Goal: Find specific page/section: Find specific page/section

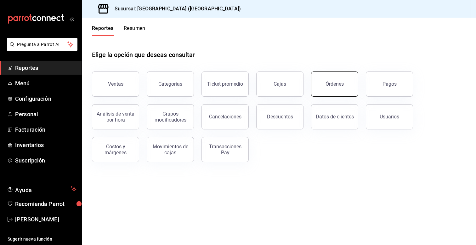
click at [342, 83] on div "Órdenes" at bounding box center [334, 84] width 18 height 6
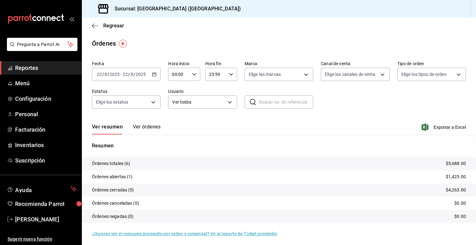
click at [38, 71] on span "Reportes" at bounding box center [45, 68] width 61 height 8
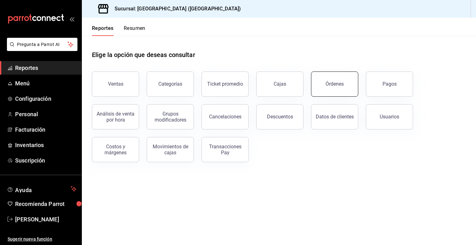
click at [325, 88] on button "Órdenes" at bounding box center [334, 83] width 47 height 25
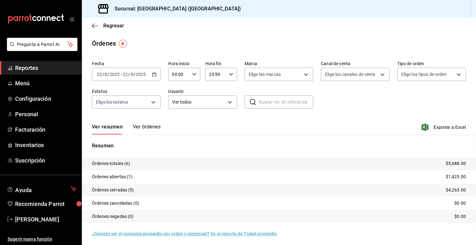
scroll to position [2, 0]
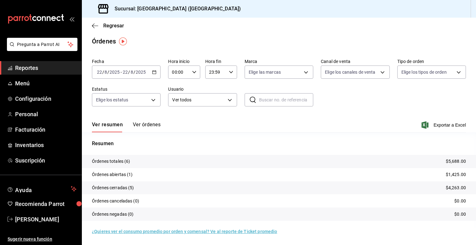
click at [30, 69] on span "Reportes" at bounding box center [45, 68] width 61 height 8
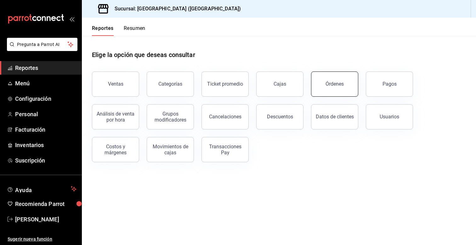
click at [325, 83] on button "Órdenes" at bounding box center [334, 83] width 47 height 25
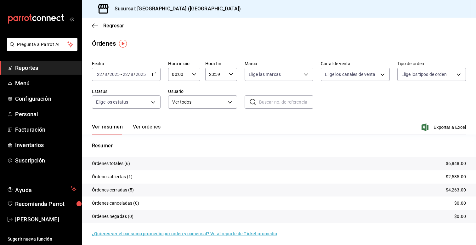
click at [48, 67] on span "Reportes" at bounding box center [45, 68] width 61 height 8
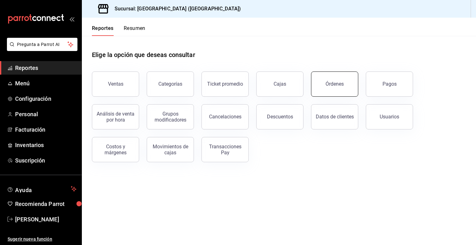
click at [336, 73] on button "Órdenes" at bounding box center [334, 83] width 47 height 25
